Goal: Task Accomplishment & Management: Complete application form

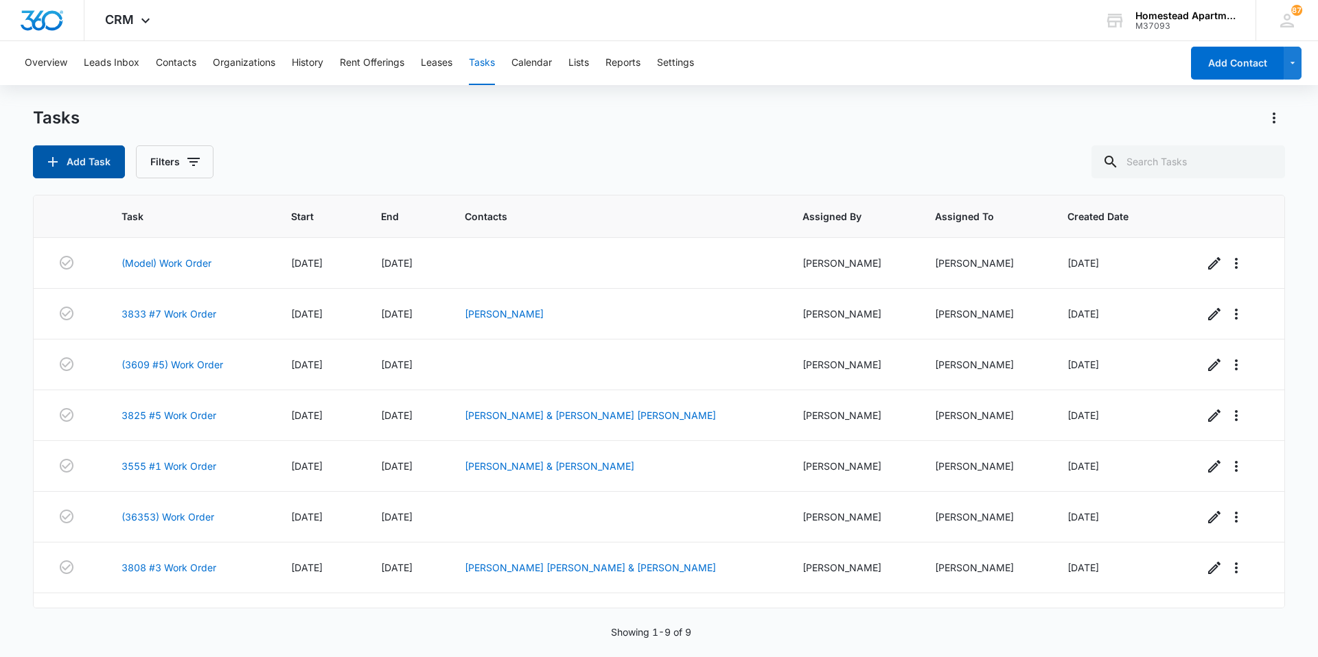
click at [67, 150] on button "Add Task" at bounding box center [79, 161] width 92 height 33
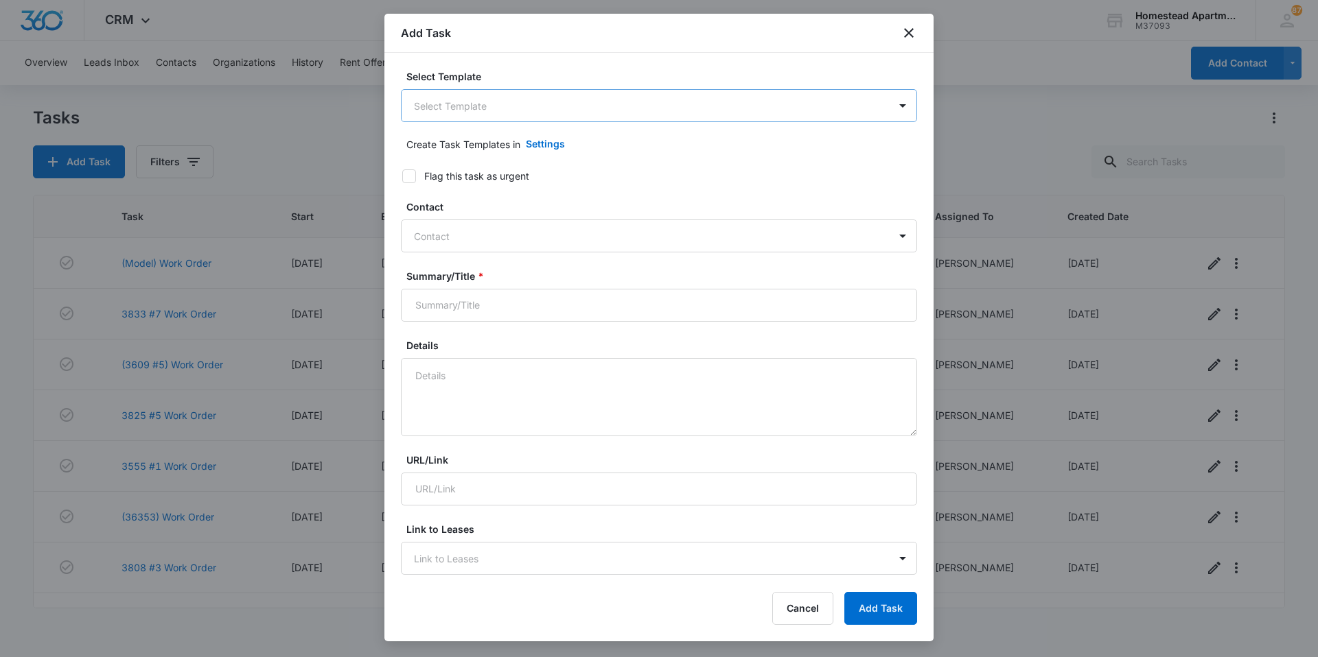
click at [518, 117] on body "CRM Apps Reputation Websites Forms CRM Email Social Content Intelligence Files …" at bounding box center [659, 328] width 1318 height 657
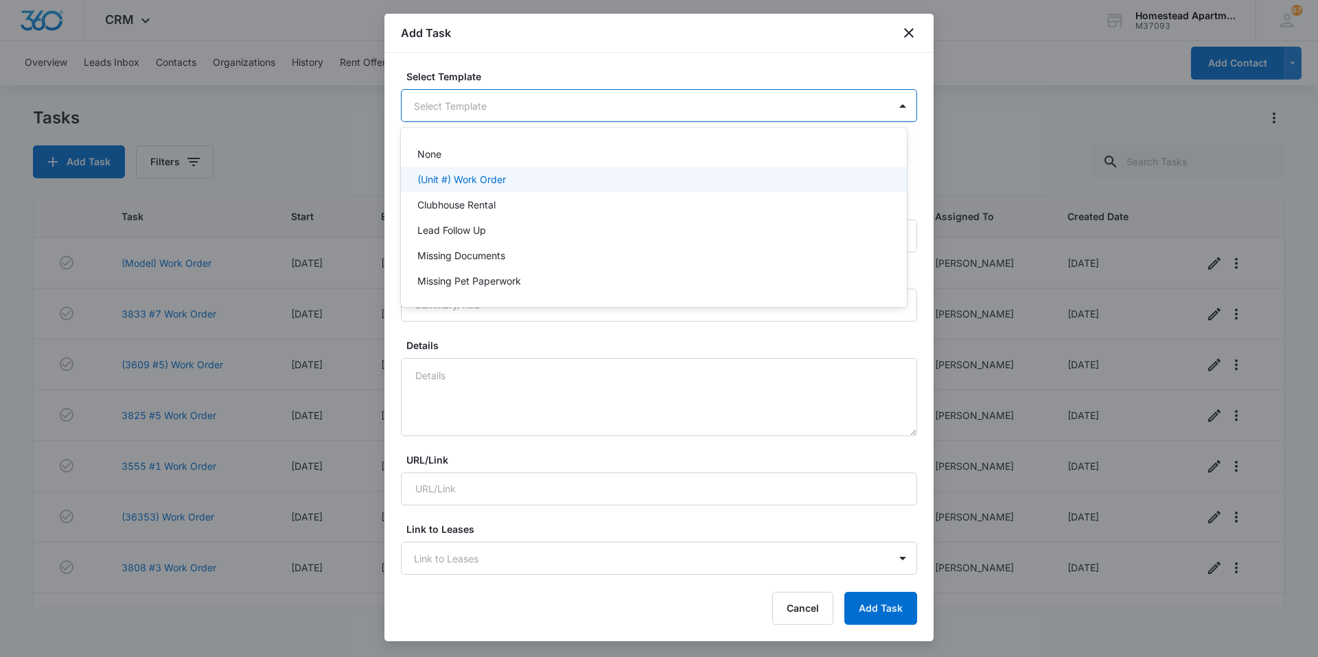
click at [506, 174] on p "(Unit #) Work Order" at bounding box center [461, 179] width 89 height 14
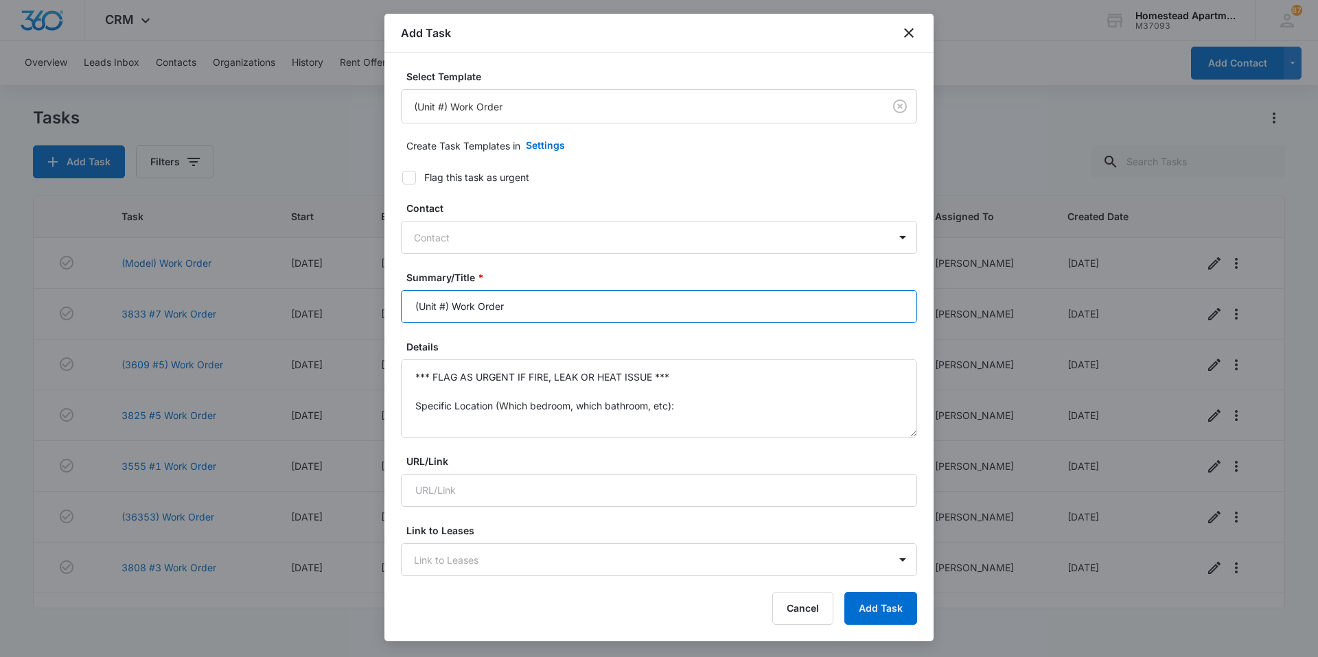
drag, startPoint x: 447, startPoint y: 310, endPoint x: 336, endPoint y: 302, distance: 111.4
click at [336, 302] on body "CRM Apps Reputation Websites Forms CRM Email Social Content Intelligence Files …" at bounding box center [659, 328] width 1318 height 657
type input "3622 #7 Work Order"
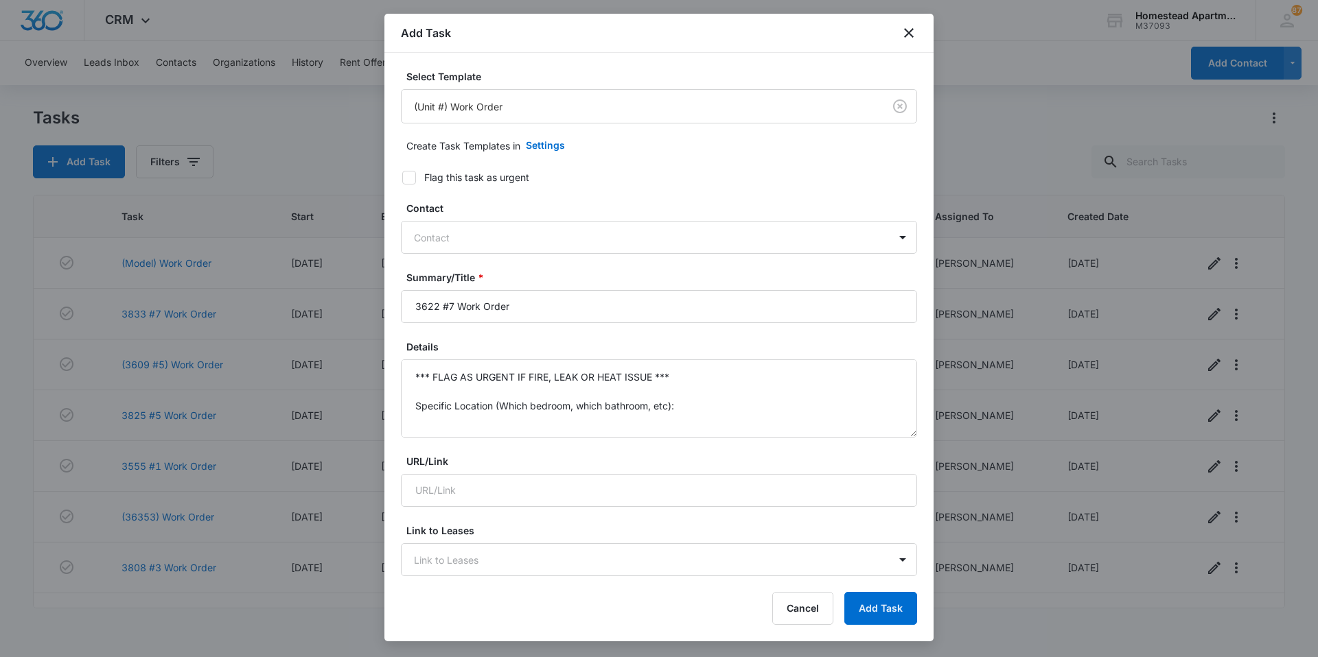
click at [404, 217] on div "Contact Contact" at bounding box center [659, 227] width 516 height 53
click at [444, 230] on div at bounding box center [651, 237] width 474 height 17
type input "jen"
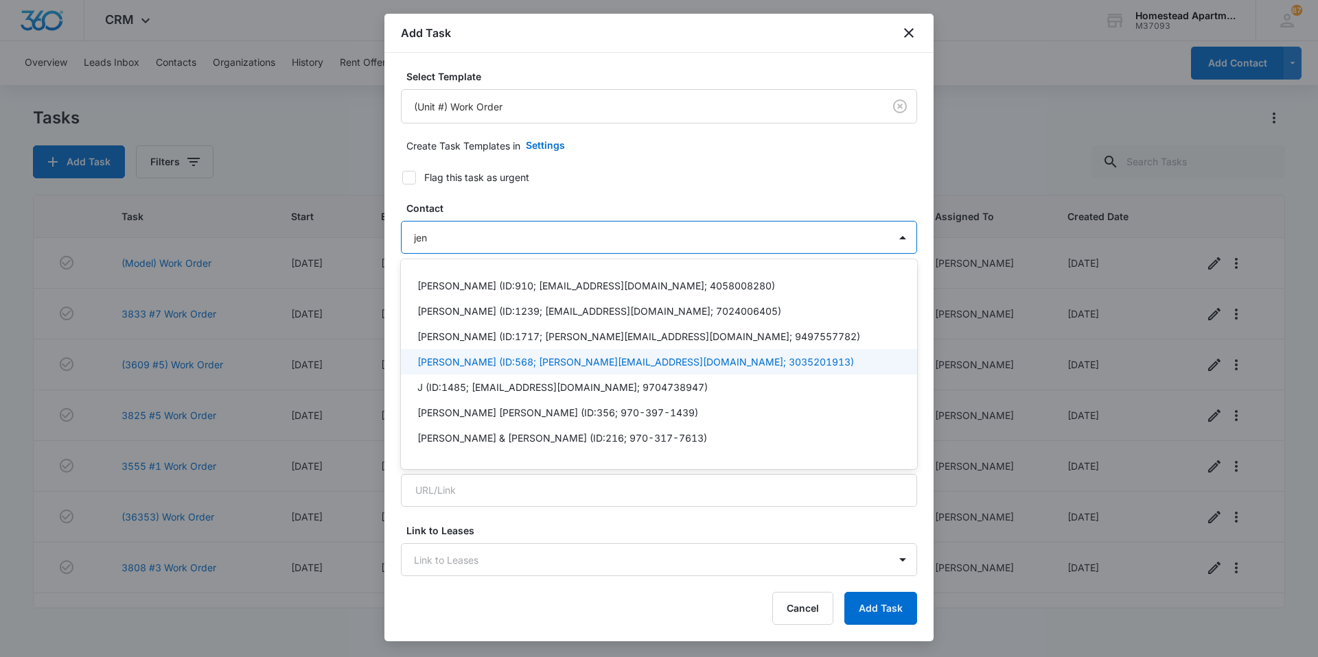
click at [540, 360] on p "[PERSON_NAME] (ID:568; [PERSON_NAME][EMAIL_ADDRESS][DOMAIN_NAME]; 3035201913)" at bounding box center [635, 362] width 436 height 14
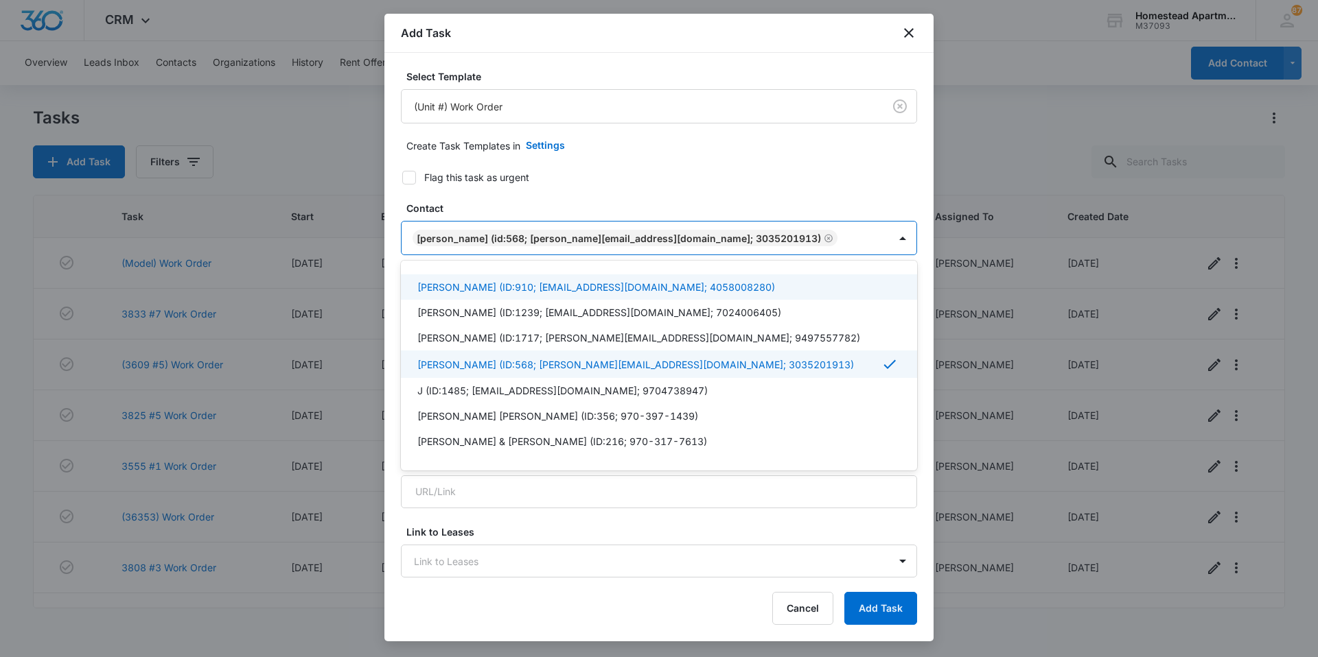
click at [581, 163] on form "Select Template (Unit #) Work Order Create Task Templates in Settings Flag this…" at bounding box center [659, 670] width 516 height 1202
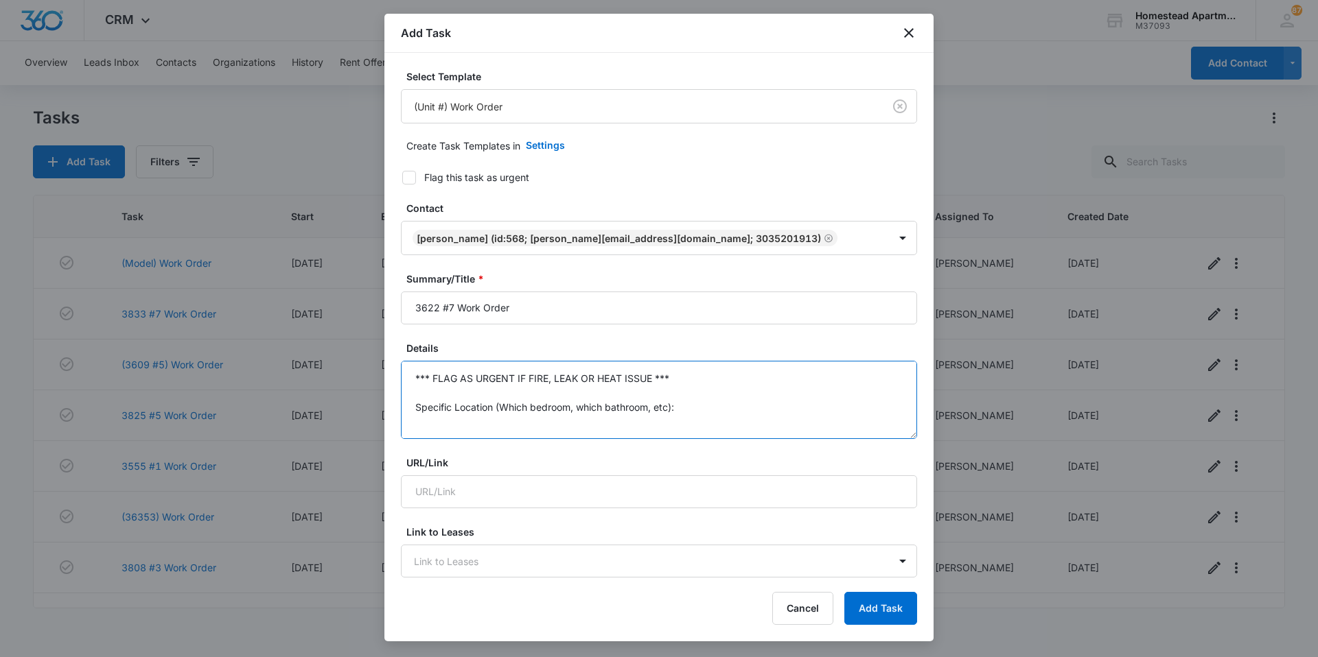
drag, startPoint x: 449, startPoint y: 377, endPoint x: 395, endPoint y: 314, distance: 83.2
click at [395, 314] on div "Select Template (Unit #) Work Order Create Task Templates in Settings Flag this…" at bounding box center [658, 316] width 549 height 526
click at [497, 379] on textarea "Fridge leaking" at bounding box center [659, 400] width 516 height 78
click at [491, 378] on textarea "Fridge leaking" at bounding box center [659, 400] width 516 height 78
type textarea "Fridge leaking water since new filter was installed. Jenn: [PHONE_NUMBER]"
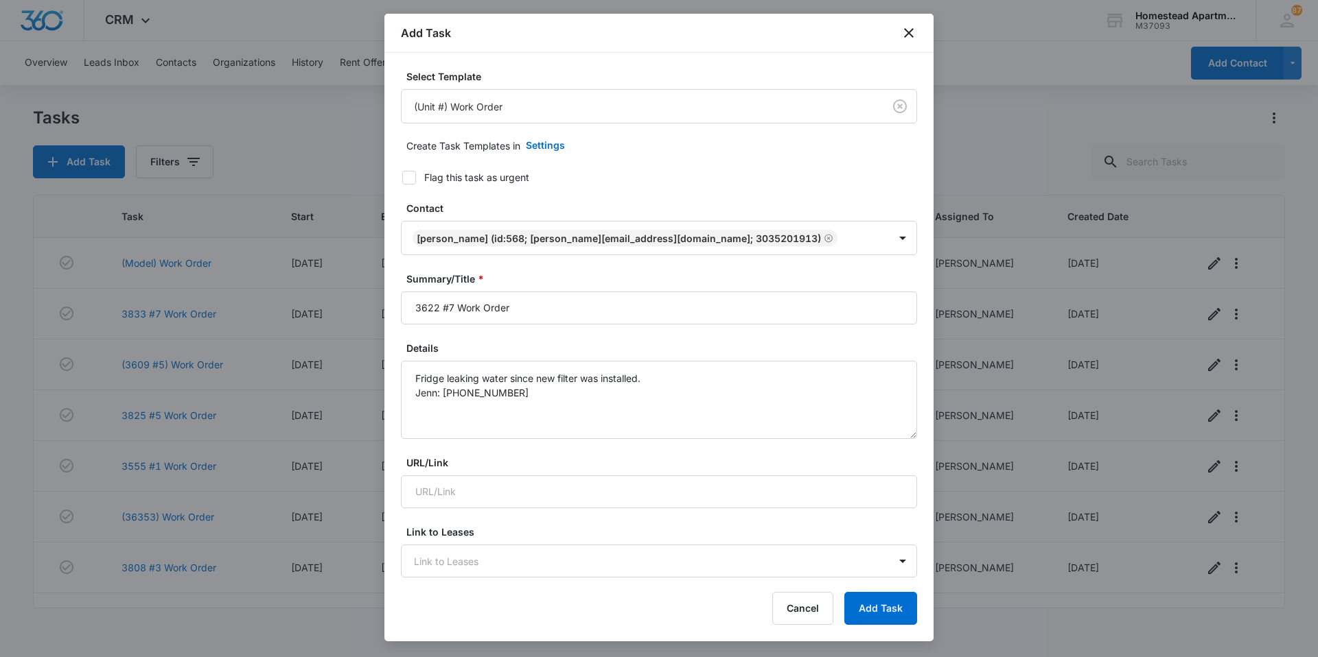
click at [408, 174] on icon at bounding box center [409, 178] width 12 height 12
click at [402, 174] on input "Flag this task as urgent" at bounding box center [398, 178] width 10 height 10
checkbox input "true"
click at [620, 418] on textarea "Fridge leaking water since new filter was installed. Jenn: [PHONE_NUMBER]" at bounding box center [659, 400] width 516 height 78
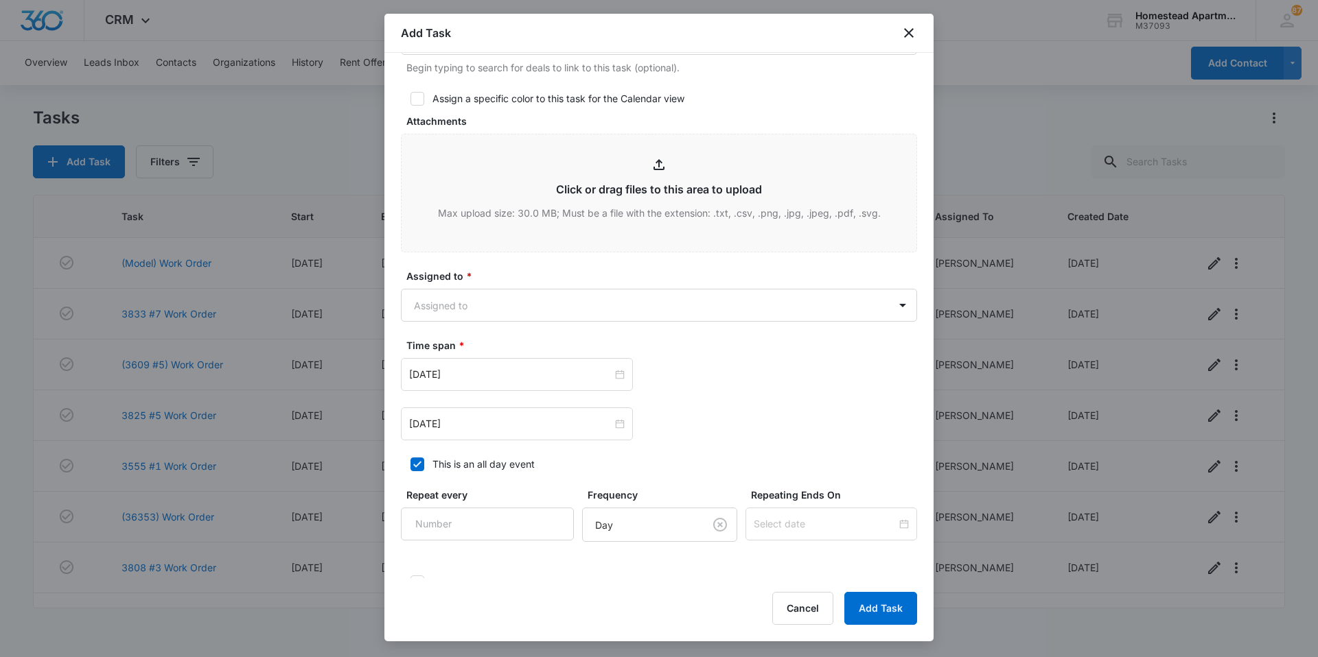
scroll to position [618, 0]
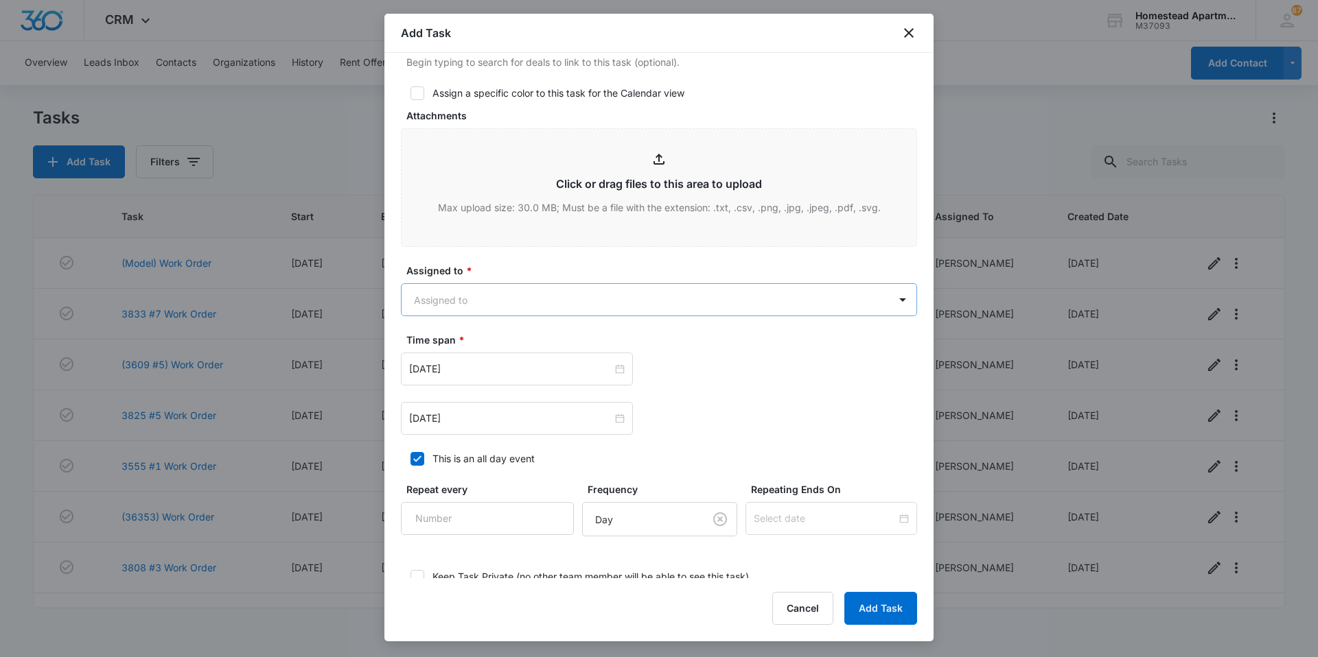
click at [517, 310] on body "CRM Apps Reputation Websites Forms CRM Email Social Content Intelligence Files …" at bounding box center [659, 328] width 1318 height 657
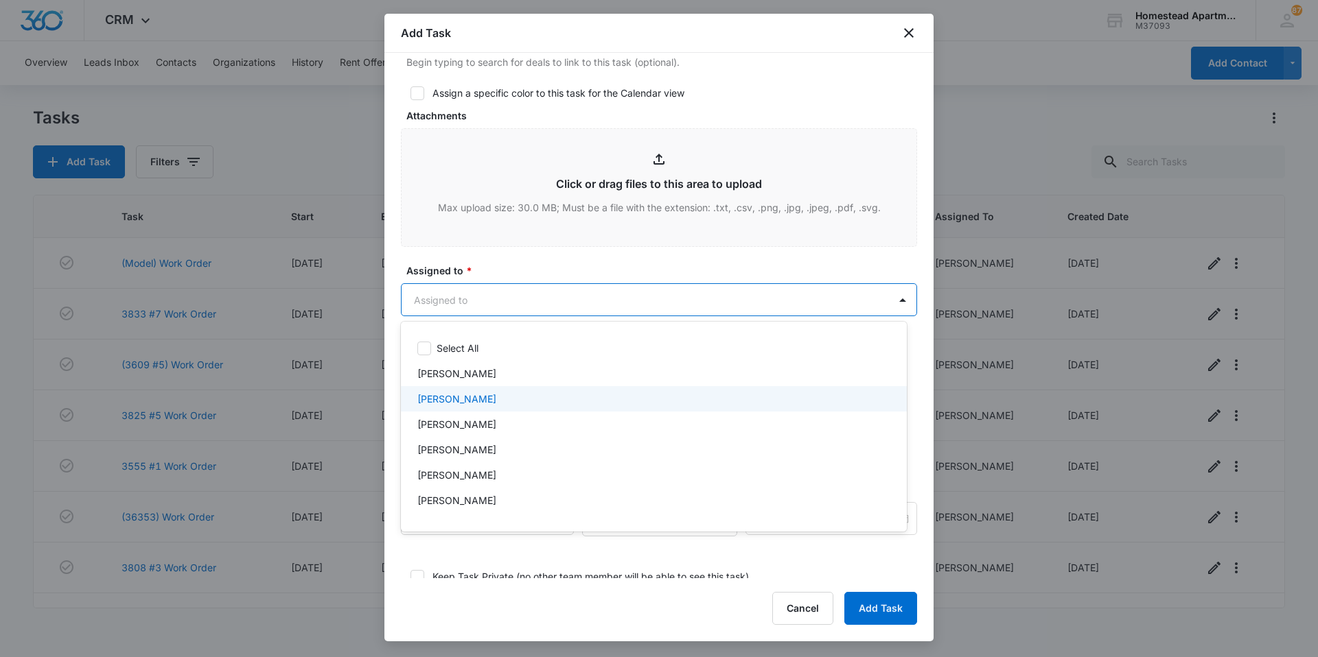
click at [482, 410] on div "[PERSON_NAME]" at bounding box center [654, 398] width 506 height 25
click at [480, 272] on div at bounding box center [659, 328] width 1318 height 657
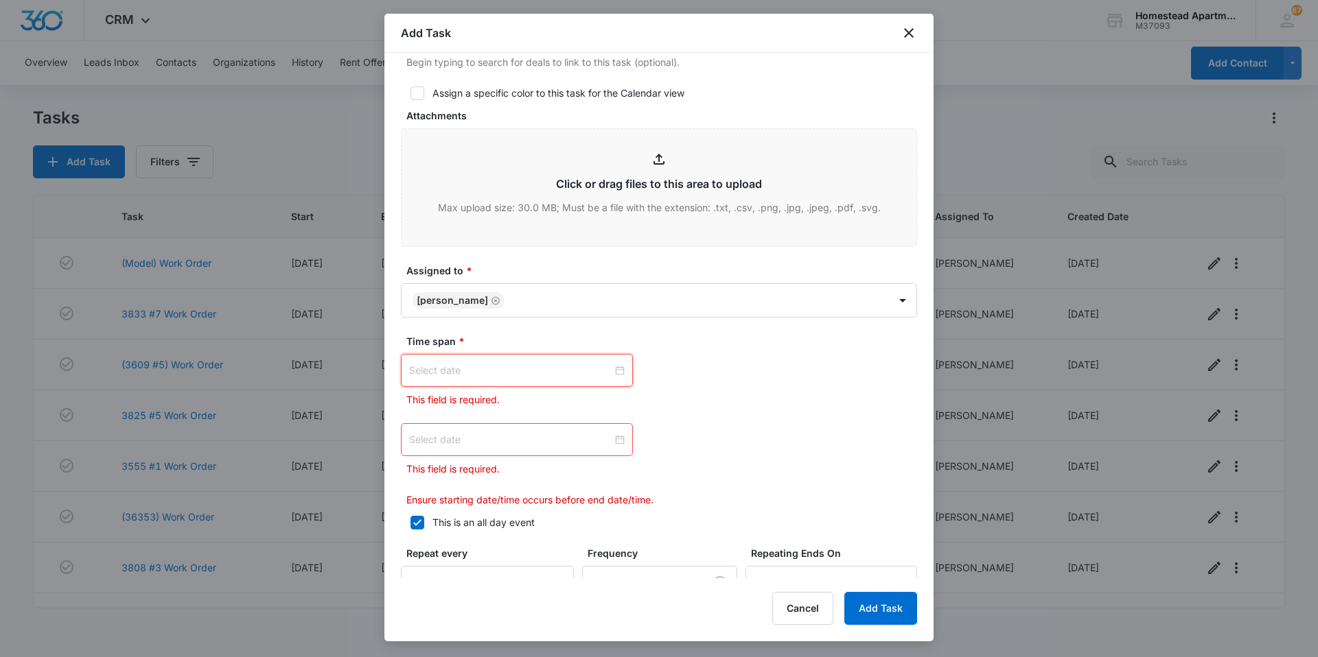
click at [586, 372] on input at bounding box center [510, 370] width 203 height 15
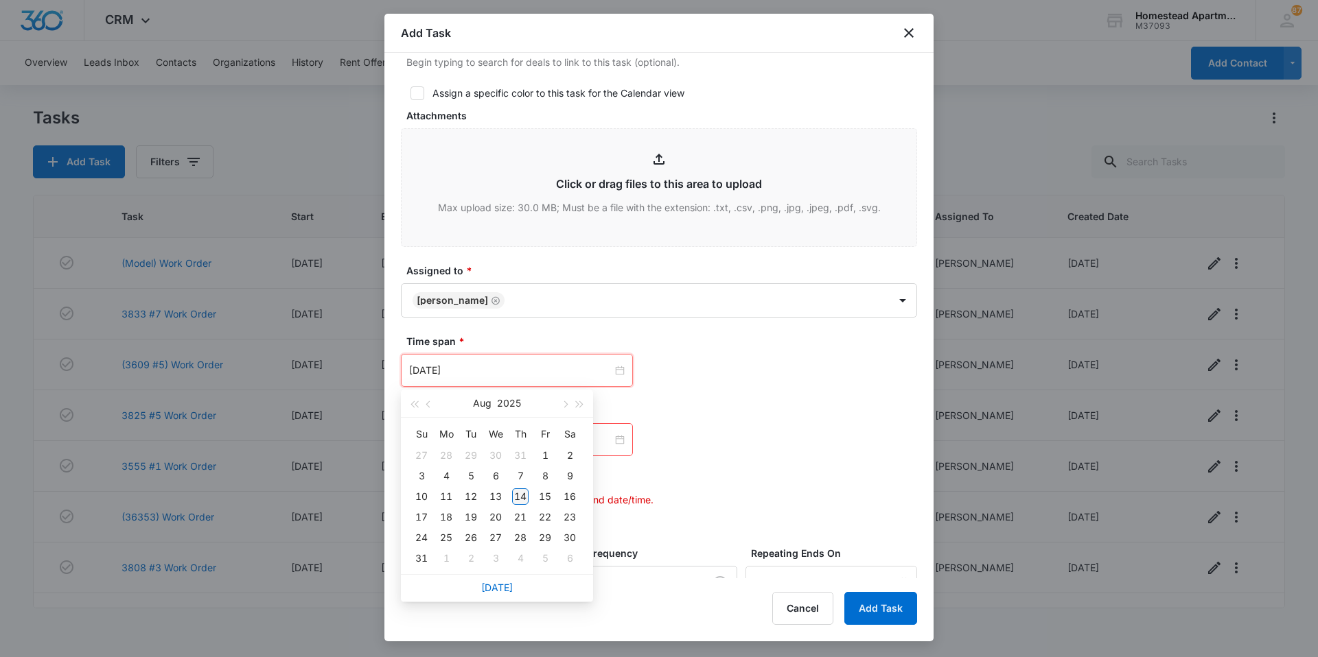
type input "[DATE]"
click at [520, 491] on div "14" at bounding box center [520, 497] width 16 height 16
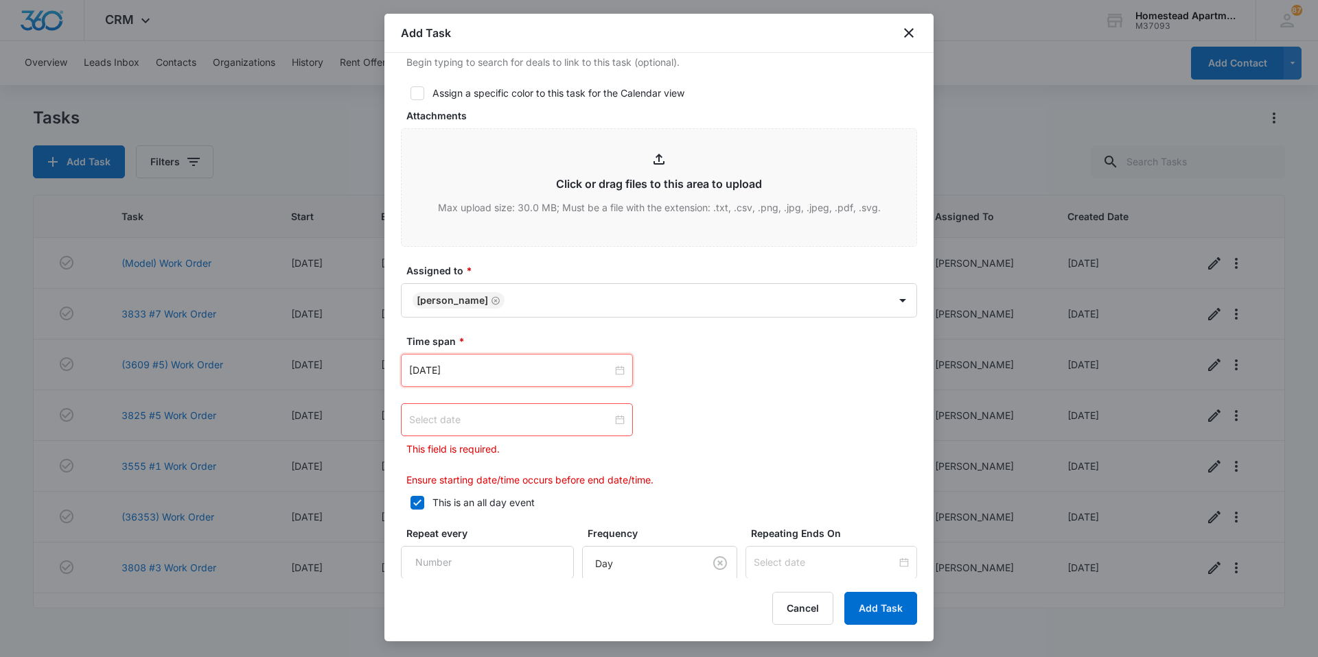
click at [506, 421] on input at bounding box center [510, 419] width 203 height 15
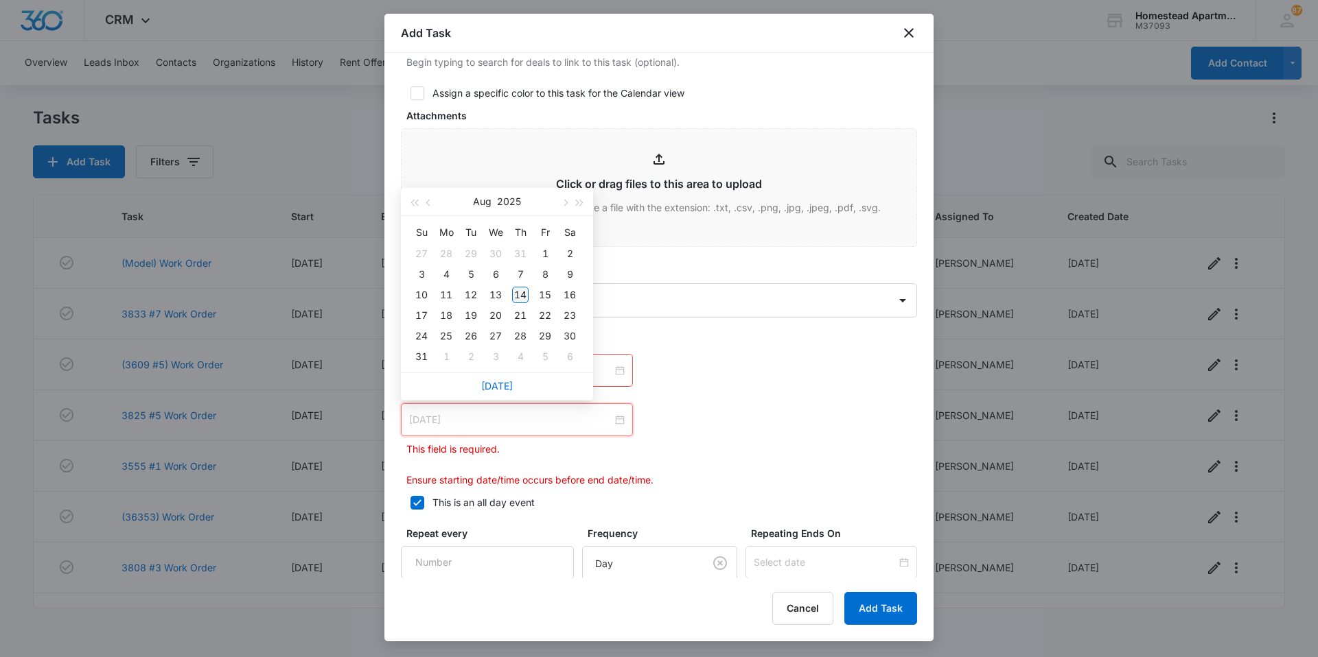
type input "[DATE]"
click at [519, 299] on div "14" at bounding box center [520, 295] width 16 height 16
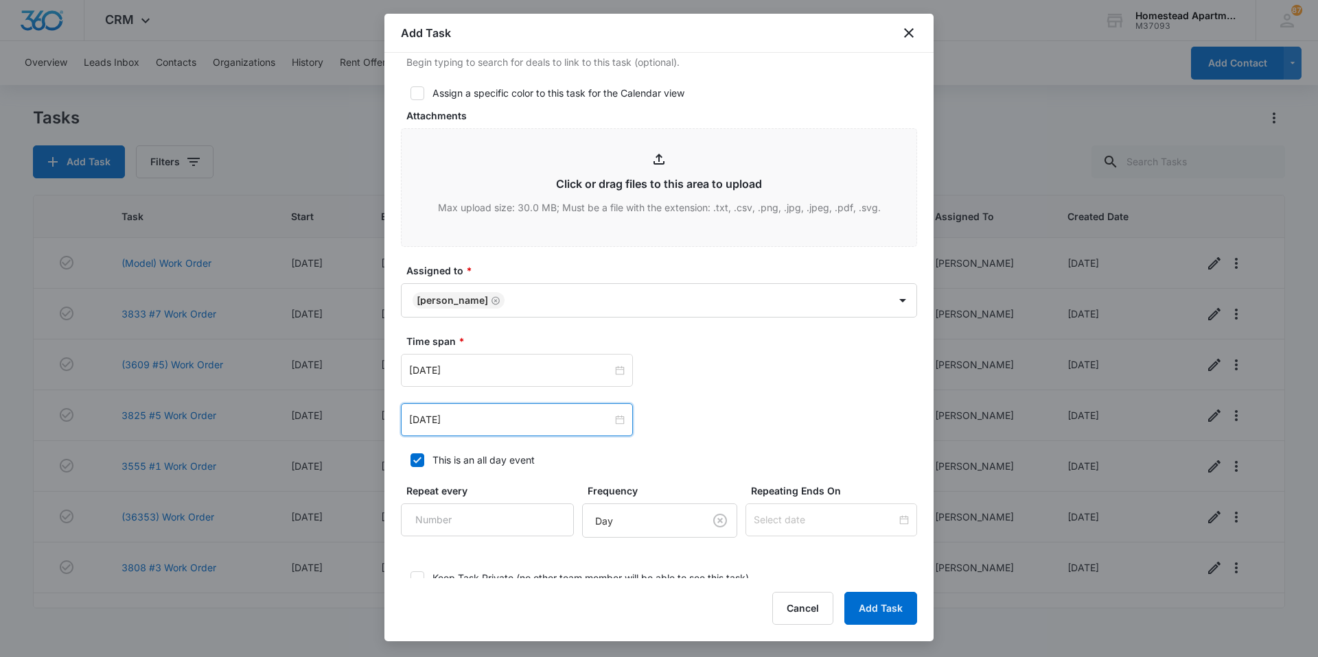
click at [742, 401] on div "[DATE] [DATE] Su Mo Tu We Th Fr Sa 27 28 29 30 31 1 2 3 4 5 6 7 8 9 10 11 12 13…" at bounding box center [659, 395] width 516 height 82
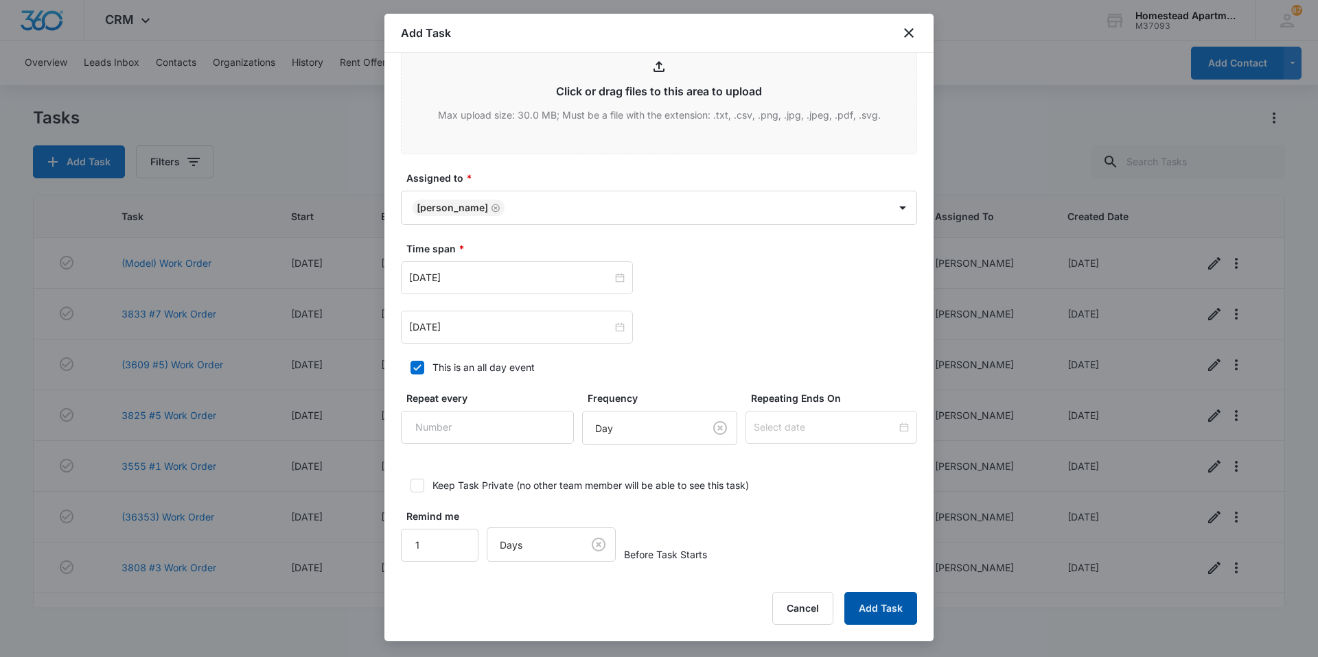
click at [864, 599] on button "Add Task" at bounding box center [880, 608] width 73 height 33
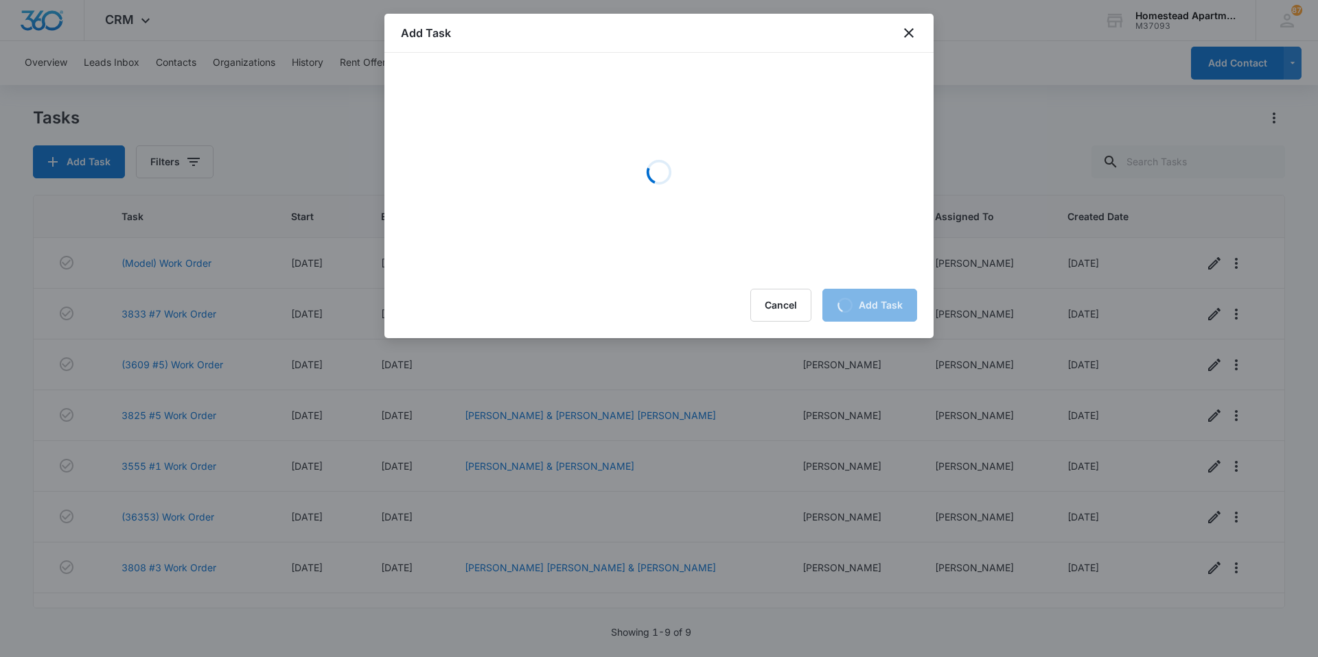
scroll to position [0, 0]
